Goal: Find specific page/section: Find specific page/section

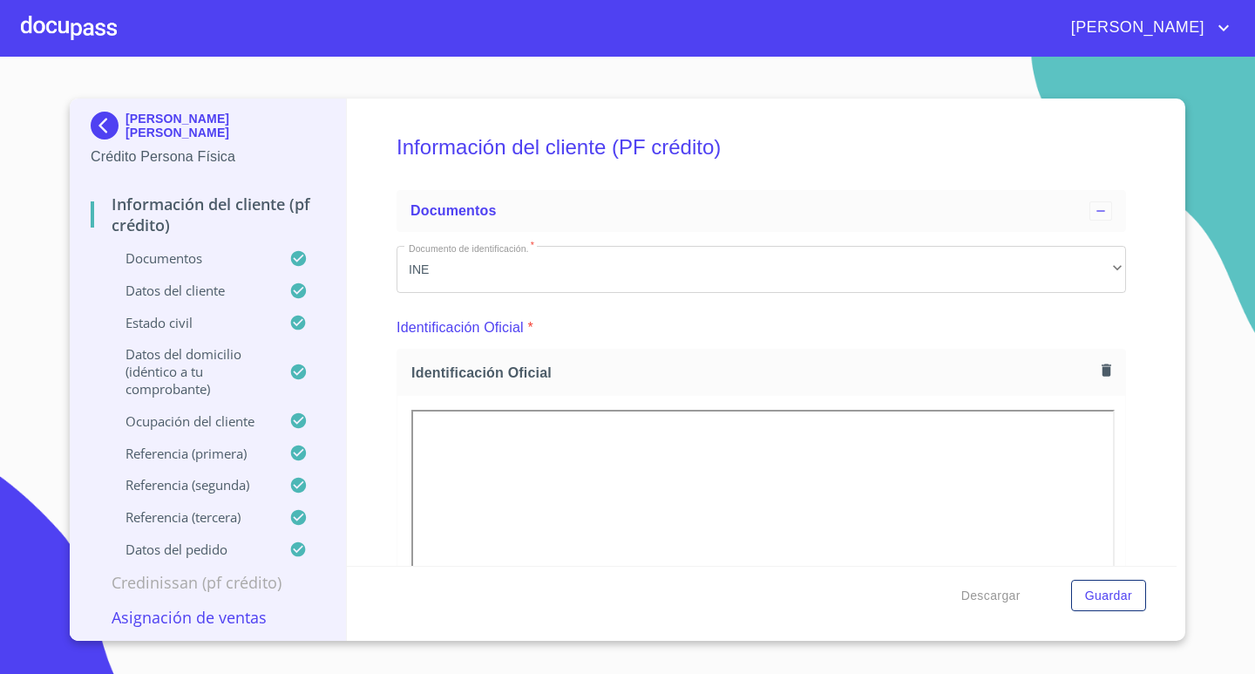
click at [104, 125] on img at bounding box center [108, 126] width 35 height 28
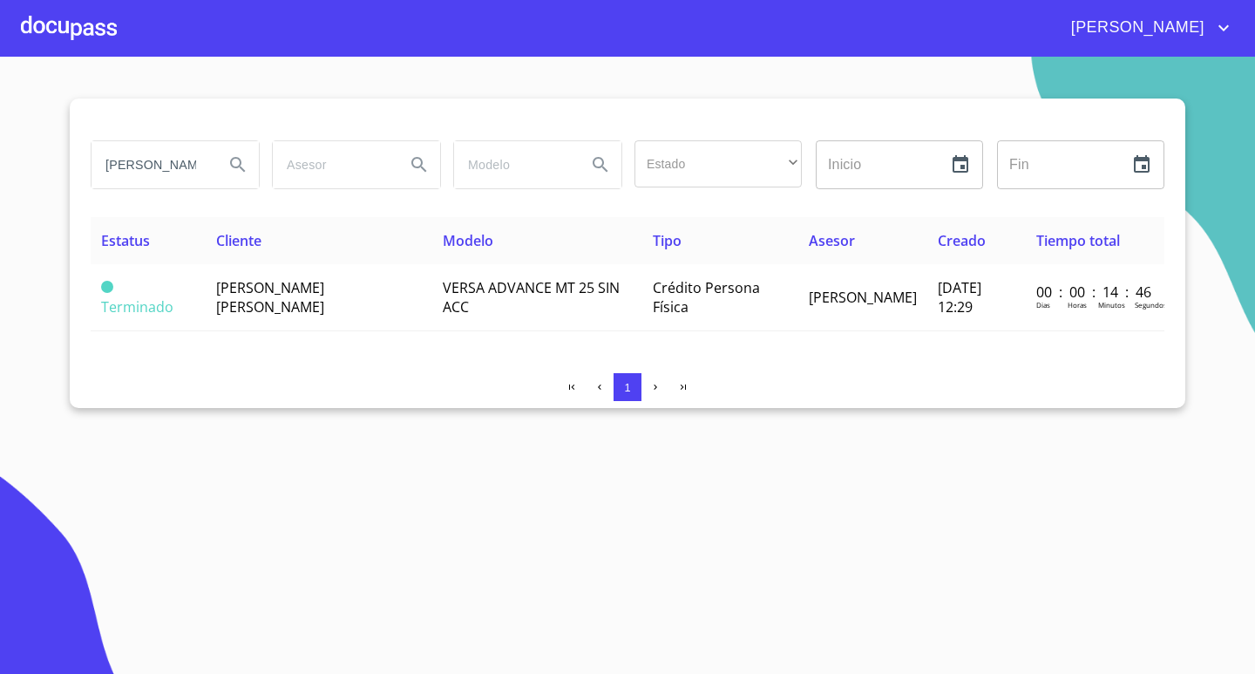
click at [180, 175] on input "jaime" at bounding box center [150, 164] width 119 height 47
type input "j"
type input "AZUL"
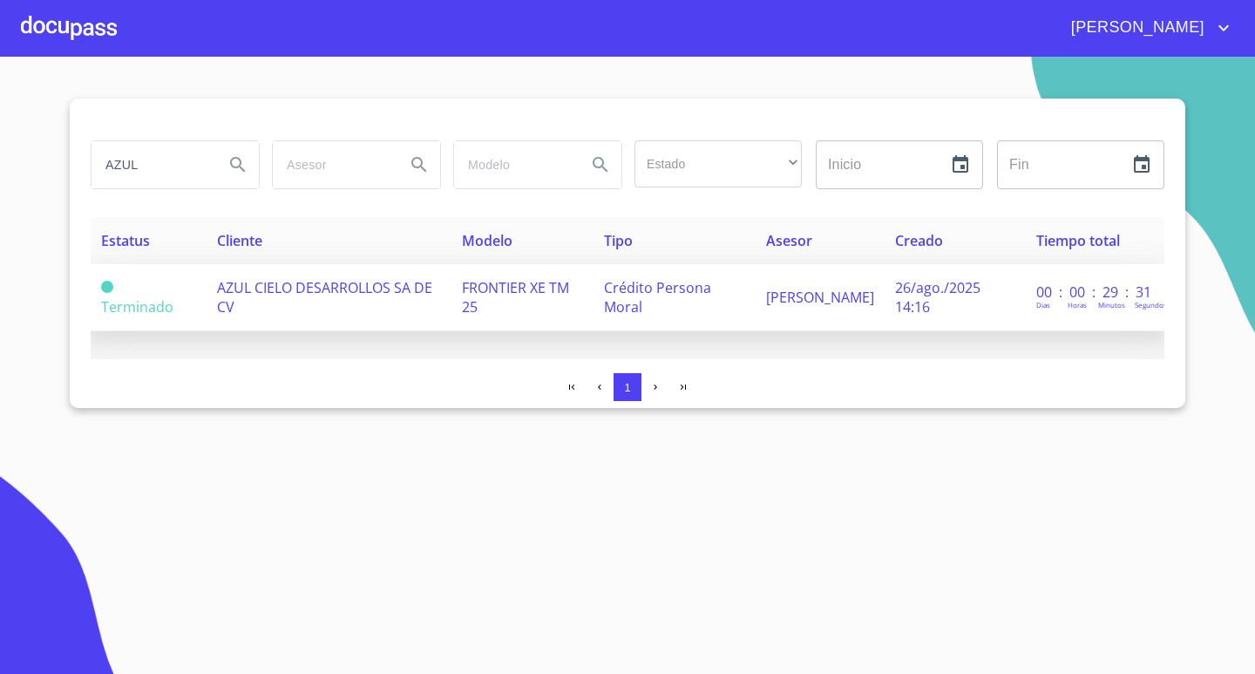
click at [348, 300] on td "AZUL CIELO DESARROLLOS SA DE CV" at bounding box center [329, 297] width 245 height 67
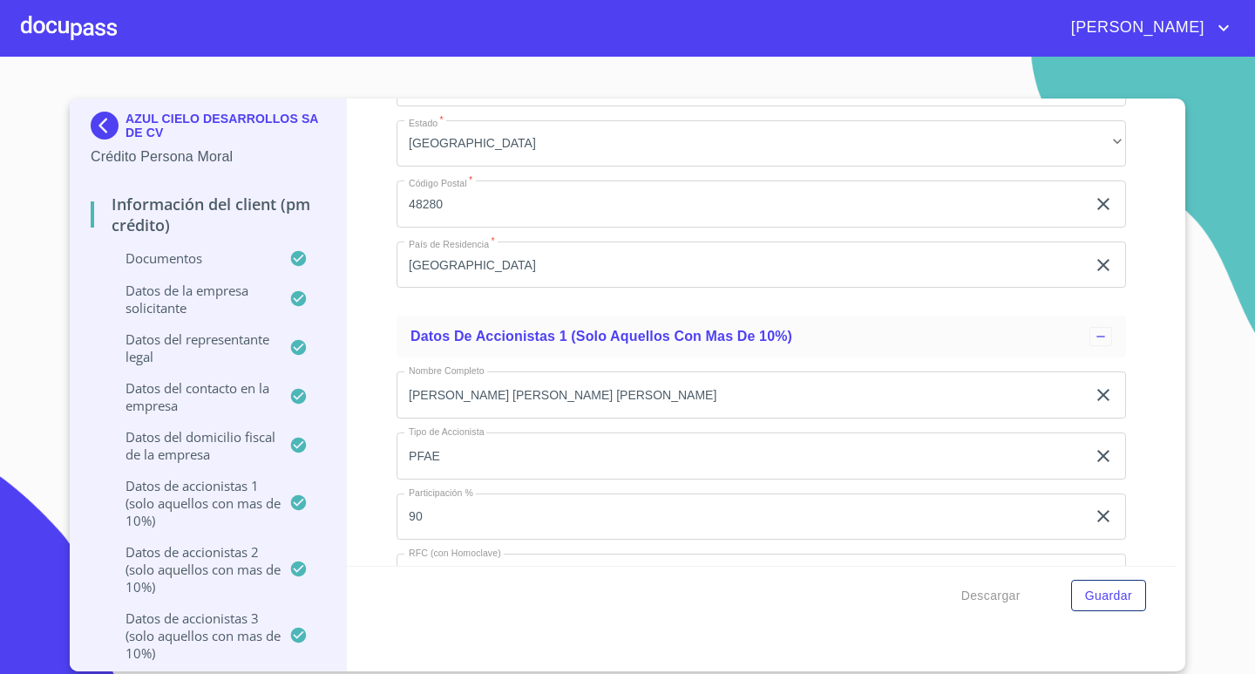
scroll to position [12896, 0]
